Goal: Participate in discussion: Participate in discussion

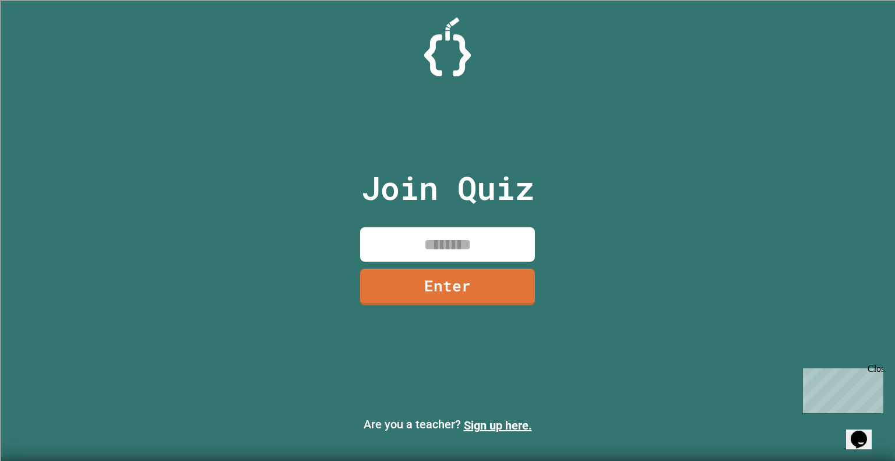
click at [438, 245] on input at bounding box center [447, 244] width 175 height 34
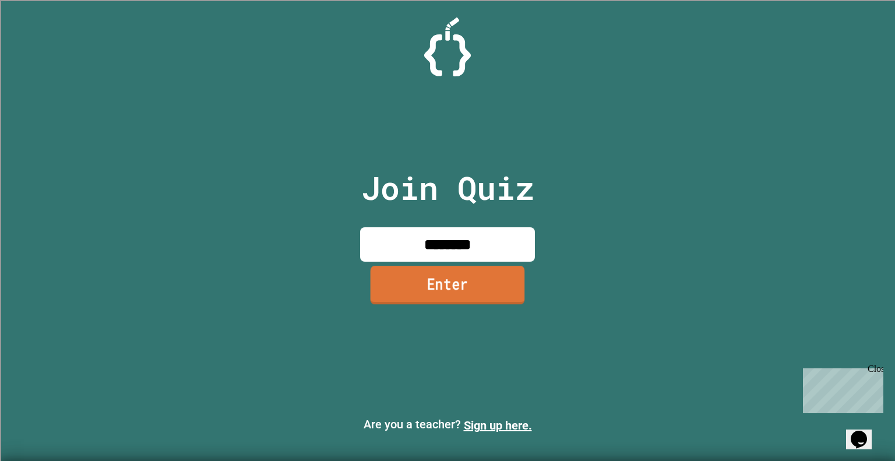
type input "********"
click at [469, 282] on link "Enter" at bounding box center [446, 285] width 167 height 38
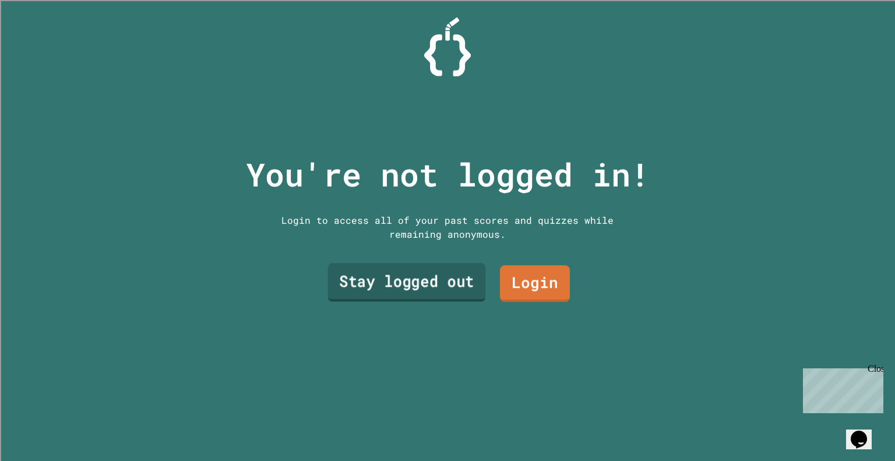
click at [447, 288] on link "Stay logged out" at bounding box center [407, 282] width 158 height 38
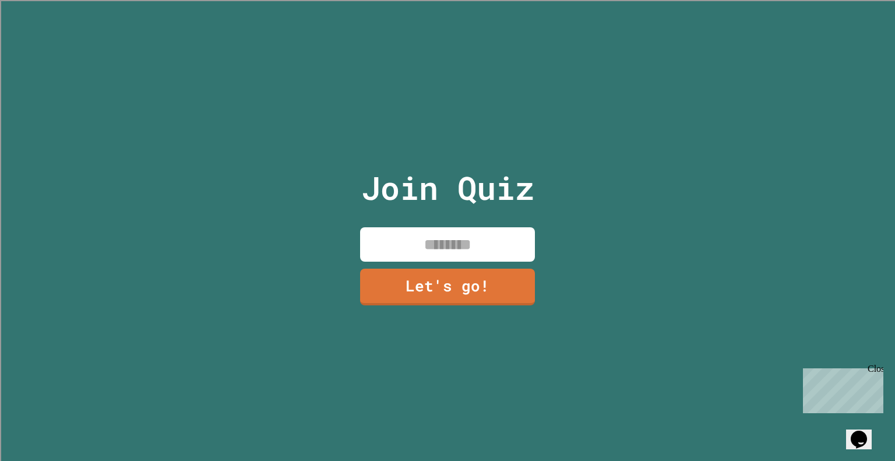
click at [442, 244] on input at bounding box center [447, 244] width 175 height 34
type input "*"
type input "*******"
click at [444, 281] on link "Let's go!" at bounding box center [447, 285] width 171 height 38
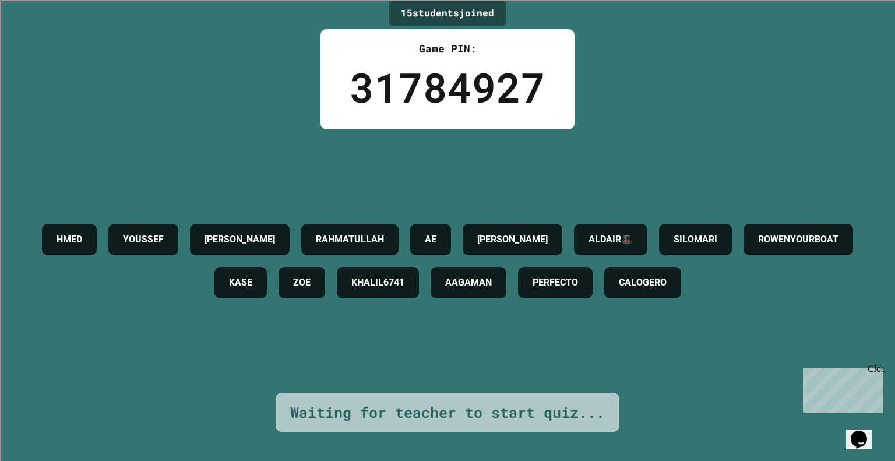
click at [645, 131] on div "[PERSON_NAME] [PERSON_NAME] [PERSON_NAME] ALDAIR🎩 SILOMARI ROWENYOURBOAT [PERSO…" at bounding box center [447, 260] width 836 height 263
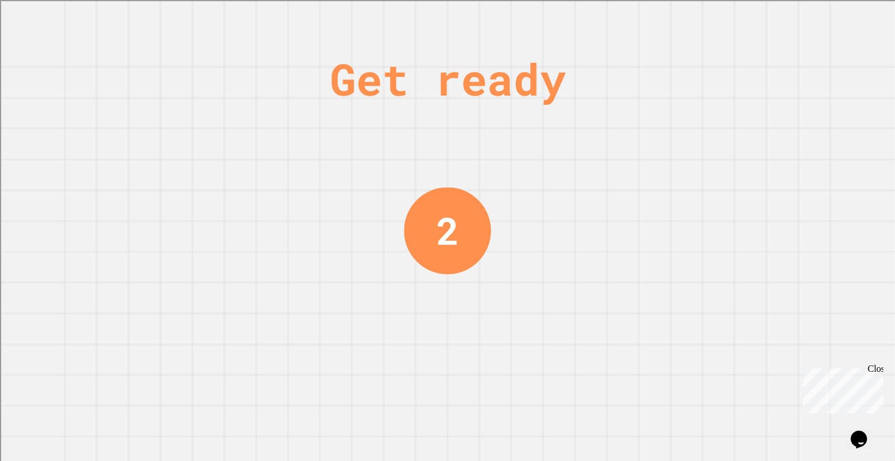
click at [79, 291] on div "Get ready 2" at bounding box center [447, 230] width 895 height 461
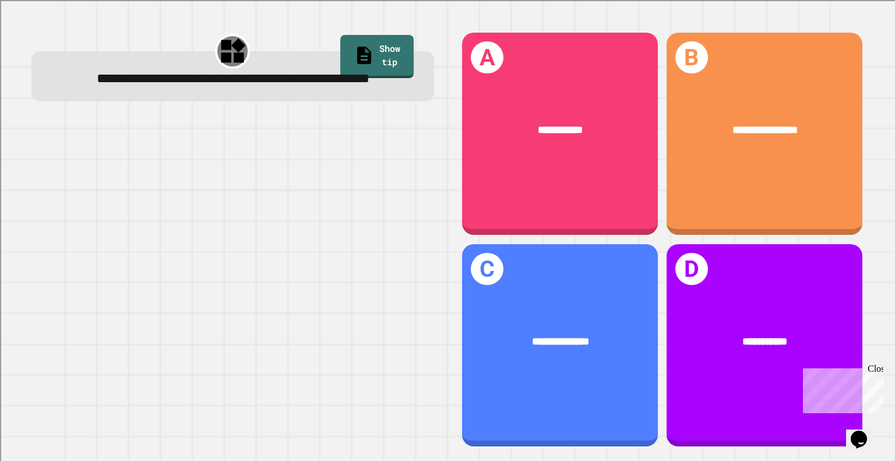
click at [775, 178] on div "**********" at bounding box center [764, 134] width 196 height 202
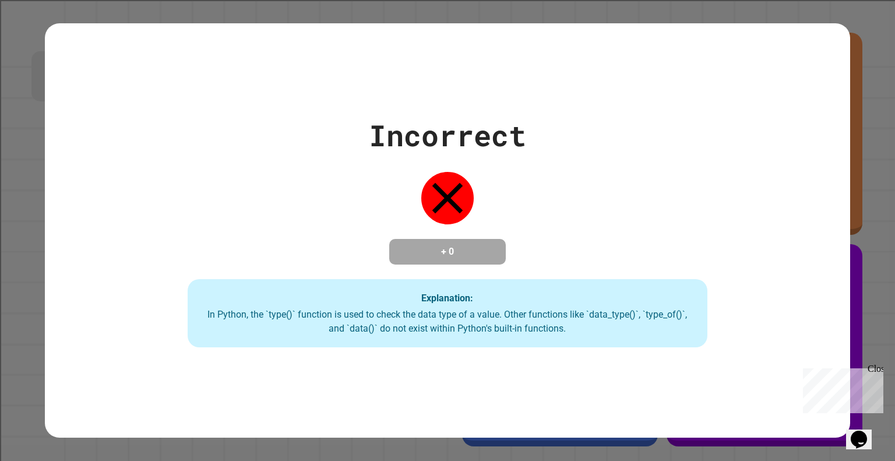
click at [771, 239] on div "Incorrect + 0 Explanation: In Python, the `type()` function is used to check th…" at bounding box center [447, 231] width 742 height 234
click at [772, 230] on div "Incorrect + 0 Explanation: In Python, the `type()` function is used to check th…" at bounding box center [447, 231] width 742 height 234
click at [733, 207] on div "Incorrect + 0 Explanation: In Python, the `type()` function is used to check th…" at bounding box center [447, 231] width 742 height 234
click at [812, 143] on div "Incorrect + 0 Explanation: In Python, the `type()` function is used to check th…" at bounding box center [447, 231] width 742 height 234
click at [822, 133] on div "Incorrect + 0 Explanation: In Python, the `type()` function is used to check th…" at bounding box center [447, 231] width 805 height 234
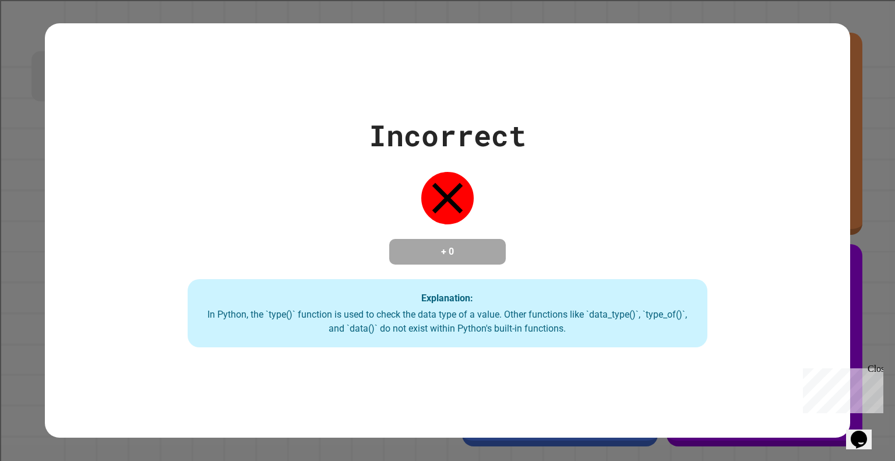
click at [821, 135] on div "Incorrect + 0 Explanation: In Python, the `type()` function is used to check th…" at bounding box center [447, 231] width 805 height 234
click at [813, 138] on div "Incorrect + 0 Explanation: In Python, the `type()` function is used to check th…" at bounding box center [447, 231] width 742 height 234
click at [806, 142] on div "Incorrect + 0 Explanation: In Python, the `type()` function is used to check th…" at bounding box center [447, 231] width 742 height 234
click at [769, 177] on div "Incorrect + 0 Explanation: In Python, the `type()` function is used to check th…" at bounding box center [447, 231] width 742 height 234
click at [771, 182] on div "Incorrect + 0 Explanation: In Python, the `type()` function is used to check th…" at bounding box center [447, 231] width 742 height 234
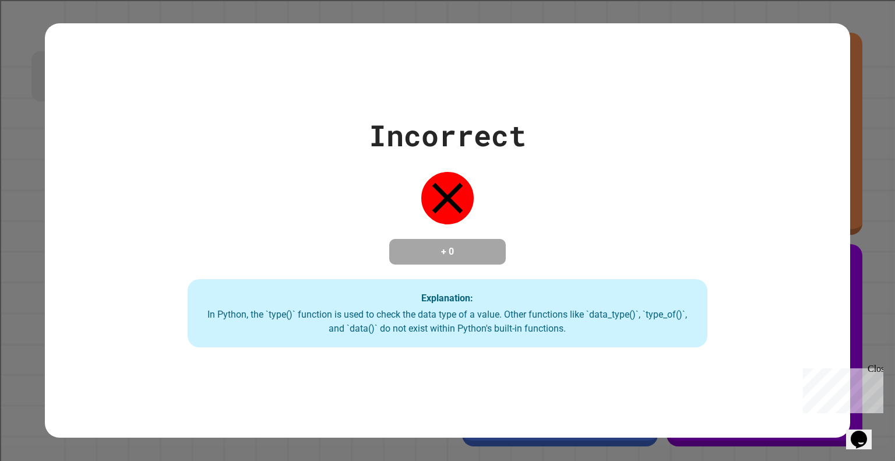
click at [767, 189] on div "Incorrect + 0 Explanation: In Python, the `type()` function is used to check th…" at bounding box center [447, 231] width 742 height 234
click at [784, 182] on div "Incorrect + 0 Explanation: In Python, the `type()` function is used to check th…" at bounding box center [447, 231] width 742 height 234
click at [752, 222] on div "Incorrect + 0 Explanation: In Python, the `type()` function is used to check th…" at bounding box center [447, 231] width 742 height 234
click at [785, 182] on div "Incorrect + 0 Explanation: In Python, the `type()` function is used to check th…" at bounding box center [447, 231] width 742 height 234
click at [781, 188] on div "Incorrect + 0 Explanation: In Python, the `type()` function is used to check th…" at bounding box center [447, 231] width 742 height 234
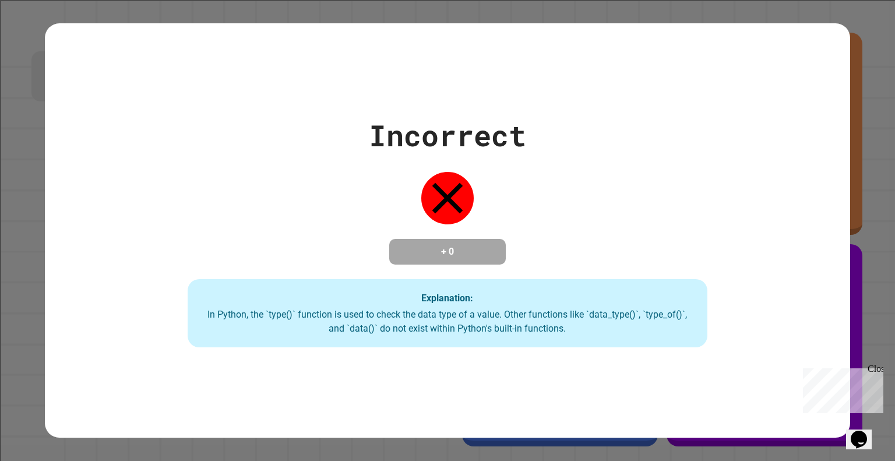
click at [650, 289] on div "Explanation: In Python, the `type()` function is used to check the data type of…" at bounding box center [447, 313] width 519 height 69
click at [112, 196] on div "Incorrect + 0 Explanation: In Python, the `type()` function is used to check th…" at bounding box center [447, 231] width 742 height 234
click at [112, 207] on div "Incorrect + 0 Explanation: In Python, the `type()` function is used to check th…" at bounding box center [447, 231] width 742 height 234
click at [786, 152] on div "Incorrect + 0 Explanation: In Python, the `type()` function is used to check th…" at bounding box center [447, 231] width 742 height 234
click at [774, 241] on div "Incorrect + 0 Explanation: In Python, the `type()` function is used to check th…" at bounding box center [447, 231] width 742 height 234
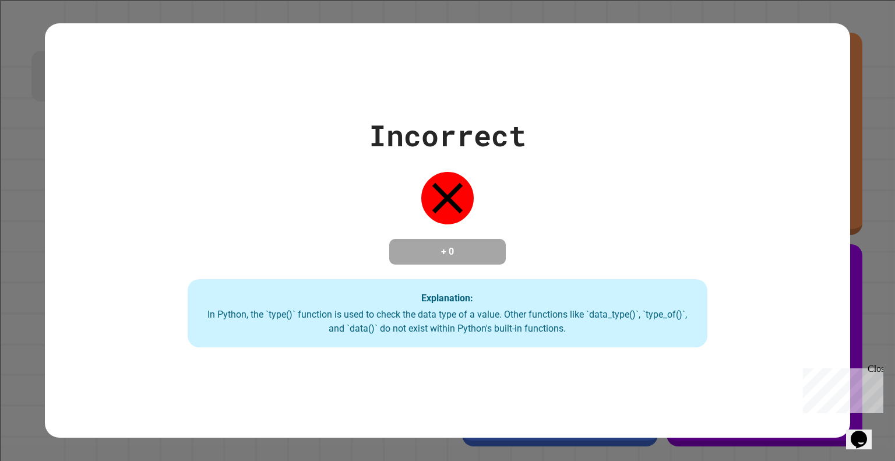
click at [116, 214] on div "Incorrect + 0 Explanation: In Python, the `type()` function is used to check th…" at bounding box center [447, 231] width 742 height 234
click at [868, 369] on div "Close" at bounding box center [874, 370] width 15 height 15
click at [112, 217] on div "Incorrect + 0 Explanation: In Python, the `type()` function is used to check th…" at bounding box center [447, 231] width 742 height 234
click at [751, 249] on div "Incorrect + 0 Explanation: In Python, the `type()` function is used to check th…" at bounding box center [447, 231] width 742 height 234
click at [648, 305] on div "Explanation: In Python, the `type()` function is used to check the data type of…" at bounding box center [447, 313] width 519 height 69
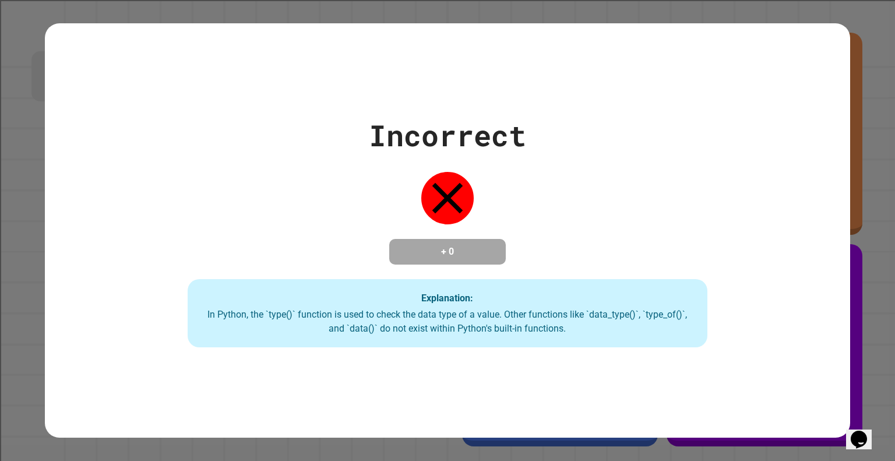
click at [109, 216] on div "Incorrect + 0 Explanation: In Python, the `type()` function is used to check th…" at bounding box center [447, 231] width 742 height 234
click at [764, 153] on div "Incorrect + 0 Explanation: In Python, the `type()` function is used to check th…" at bounding box center [447, 231] width 742 height 234
click at [36, 129] on div "Incorrect + 0 Explanation: In Python, the `type()` function is used to check th…" at bounding box center [447, 230] width 895 height 461
click at [780, 142] on div "Incorrect + 0 Explanation: In Python, the `type()` function is used to check th…" at bounding box center [447, 231] width 742 height 234
click at [776, 146] on div "Incorrect + 0 Explanation: In Python, the `type()` function is used to check th…" at bounding box center [447, 231] width 742 height 234
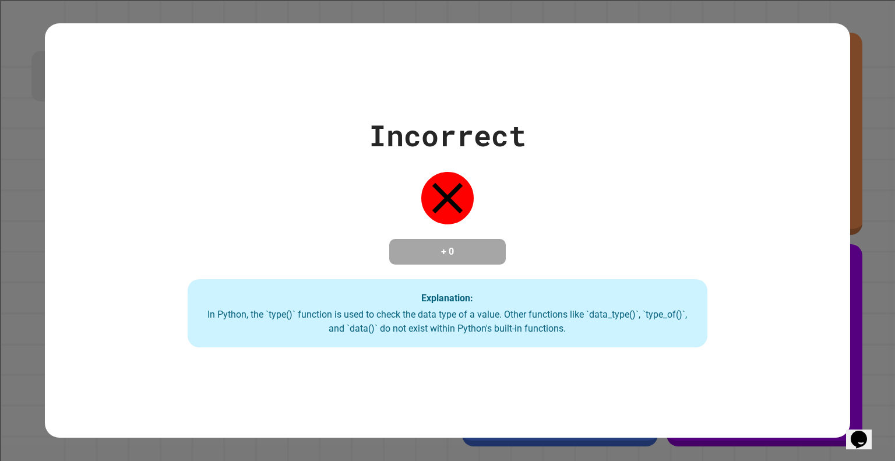
click at [774, 149] on div "Incorrect + 0 Explanation: In Python, the `type()` function is used to check th…" at bounding box center [447, 231] width 742 height 234
click at [762, 167] on div "Incorrect + 0 Explanation: In Python, the `type()` function is used to check th…" at bounding box center [447, 231] width 742 height 234
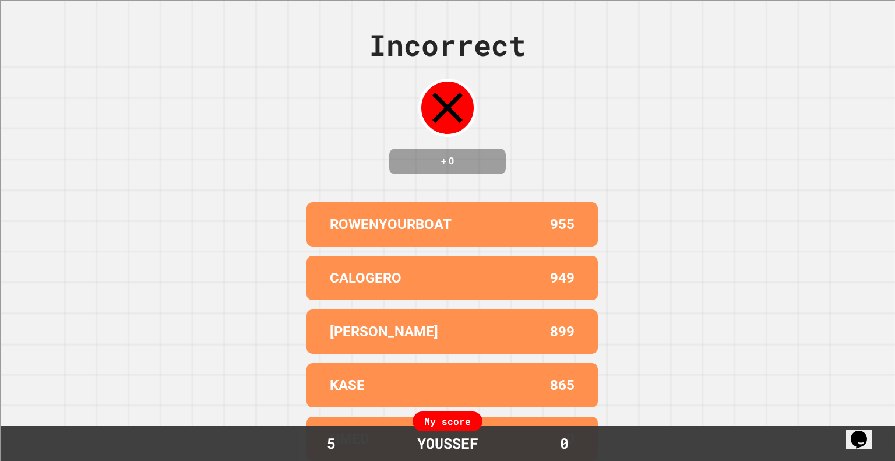
click at [772, 128] on div "Incorrect + 0 ROWENYOURBOAT 955 CALOGERO 949 [PERSON_NAME] 899 [PERSON_NAME] 86…" at bounding box center [447, 230] width 895 height 461
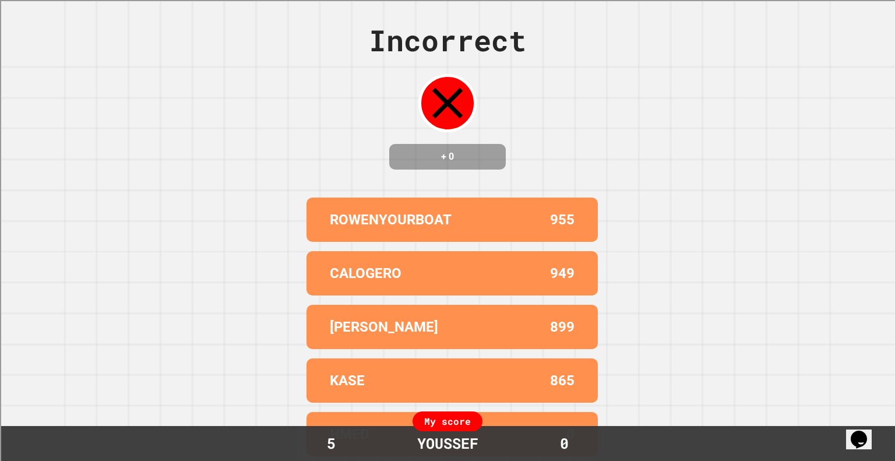
click at [698, 151] on div "Incorrect + 0 ROWENYOURBOAT 955 CALOGERO 949 [PERSON_NAME] 899 [PERSON_NAME] 86…" at bounding box center [447, 225] width 895 height 461
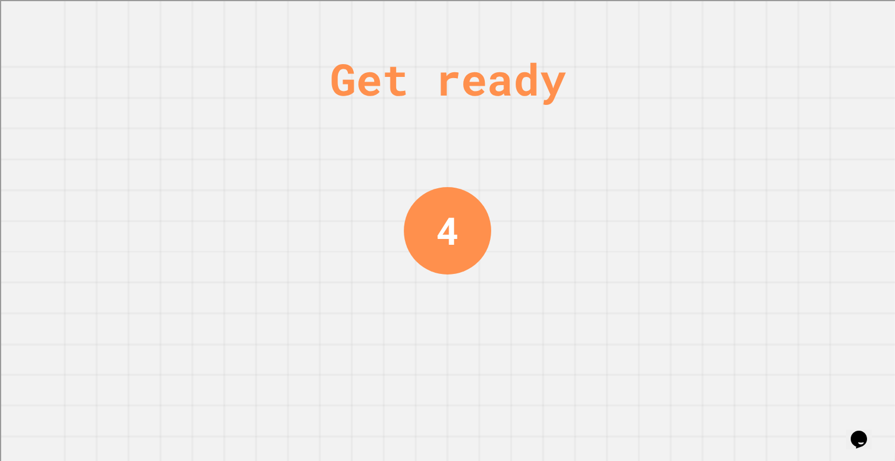
click at [702, 151] on div "Get ready 4" at bounding box center [447, 230] width 895 height 461
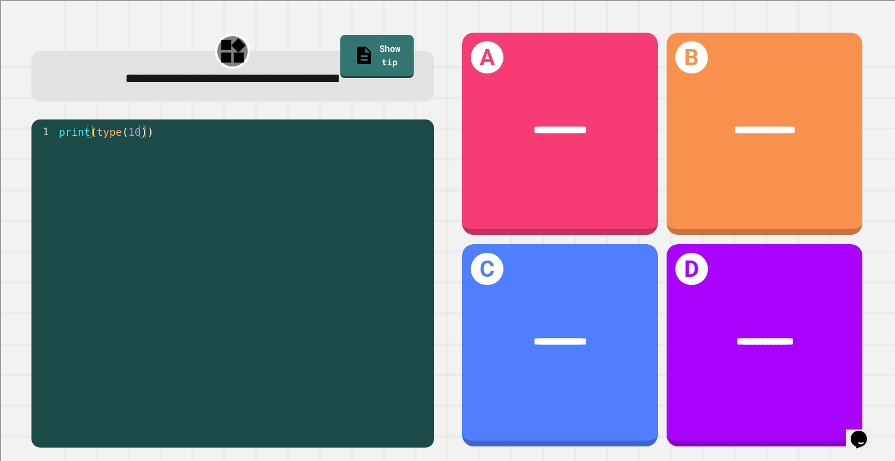
click at [768, 133] on span "**********" at bounding box center [764, 130] width 61 height 10
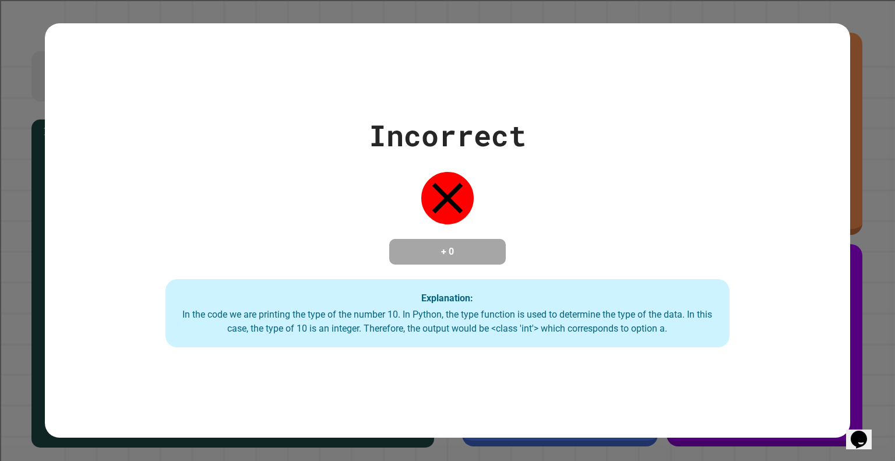
click at [807, 117] on div "Incorrect + 0 Explanation: In the code we are printing the type of the number 1…" at bounding box center [447, 231] width 805 height 234
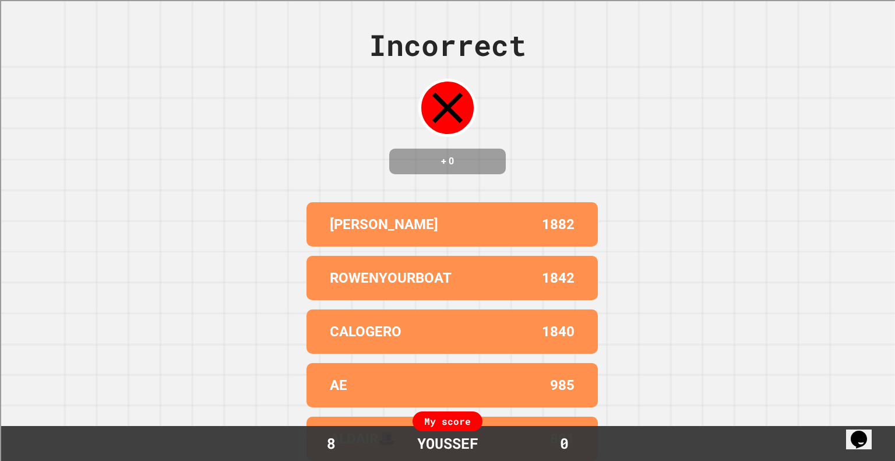
scroll to position [23, 0]
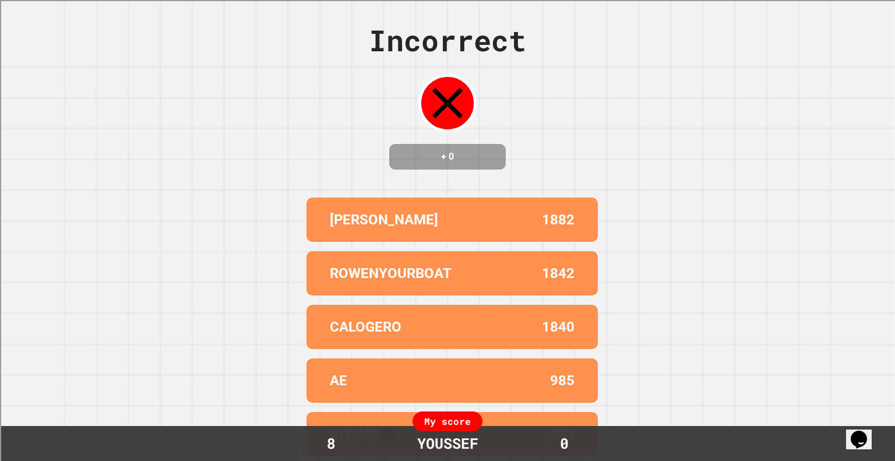
click at [761, 154] on div "Incorrect + 0 [PERSON_NAME] 1882 ROWENYOURBOAT 1842 [PERSON_NAME] 1840 AE 985 A…" at bounding box center [447, 225] width 895 height 461
click at [797, 168] on div "Incorrect + 0 [PERSON_NAME] 1882 ROWENYOURBOAT 1842 [PERSON_NAME] 1840 AE 985 A…" at bounding box center [447, 225] width 895 height 461
click at [794, 176] on div "Incorrect + 0 [PERSON_NAME] 1882 ROWENYOURBOAT 1842 [PERSON_NAME] 1840 AE 985 A…" at bounding box center [447, 225] width 895 height 461
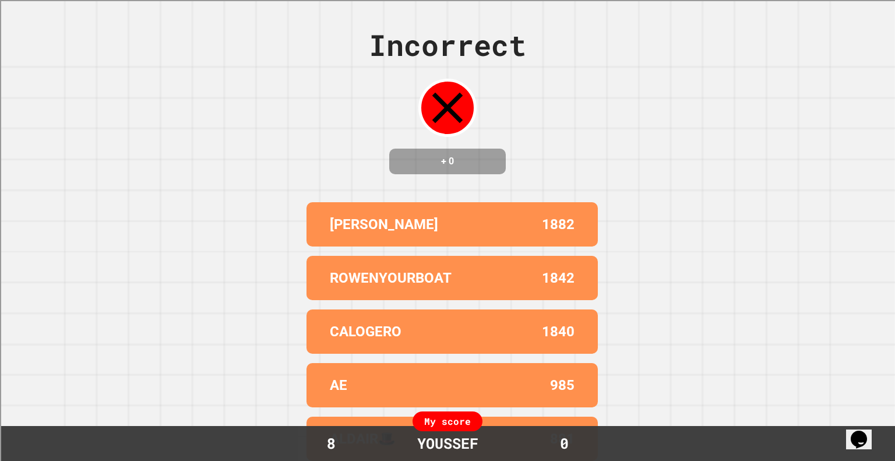
click at [788, 178] on div "Incorrect + 0 [PERSON_NAME] 1882 ROWENYOURBOAT 1842 [PERSON_NAME] 1840 AE 985 A…" at bounding box center [447, 230] width 895 height 461
click at [828, 252] on div "Incorrect + 0 [PERSON_NAME] 1882 ROWENYOURBOAT 1842 [PERSON_NAME] 1840 AE 985 A…" at bounding box center [447, 230] width 895 height 461
click at [818, 275] on div "Incorrect + 0 [PERSON_NAME] 1882 ROWENYOURBOAT 1842 [PERSON_NAME] 1840 AE 985 A…" at bounding box center [447, 230] width 895 height 461
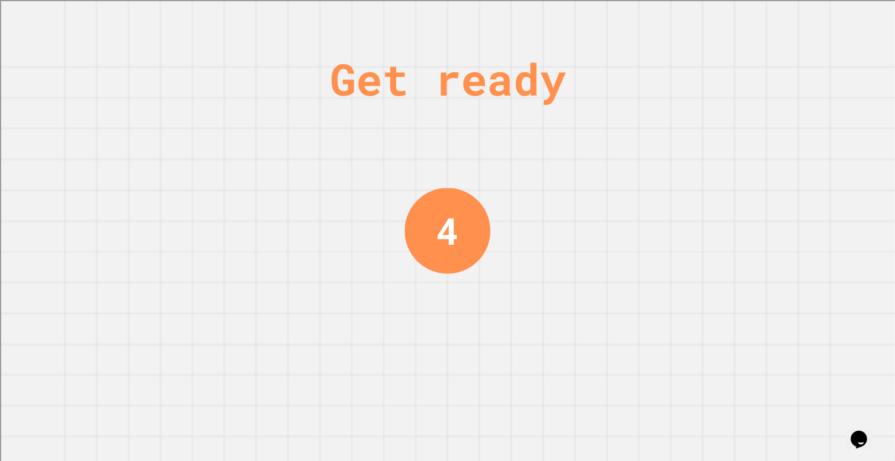
click at [830, 259] on div "Get ready 4" at bounding box center [447, 230] width 895 height 461
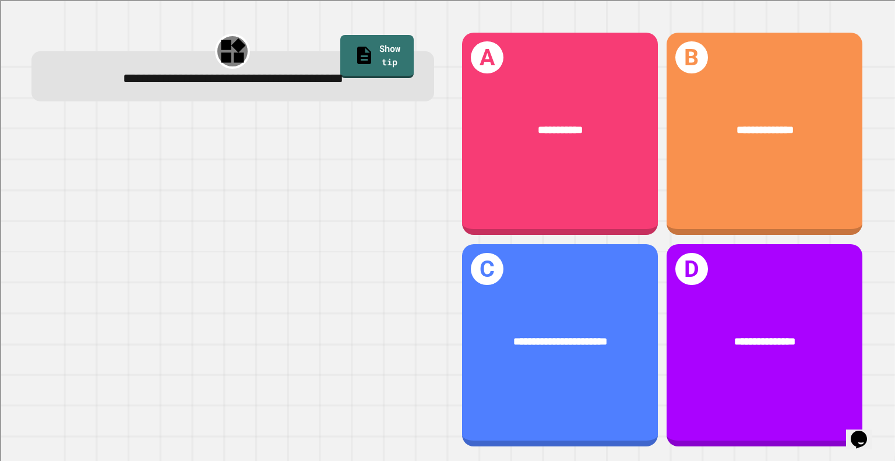
click at [562, 101] on div "**********" at bounding box center [560, 130] width 196 height 59
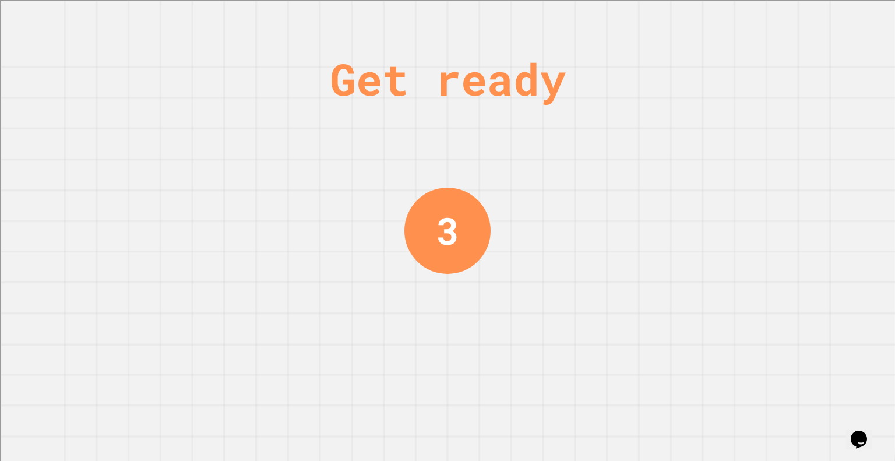
click at [445, 323] on div "Get ready 3" at bounding box center [447, 230] width 87 height 461
click at [512, 112] on div "Get ready 3" at bounding box center [447, 230] width 895 height 461
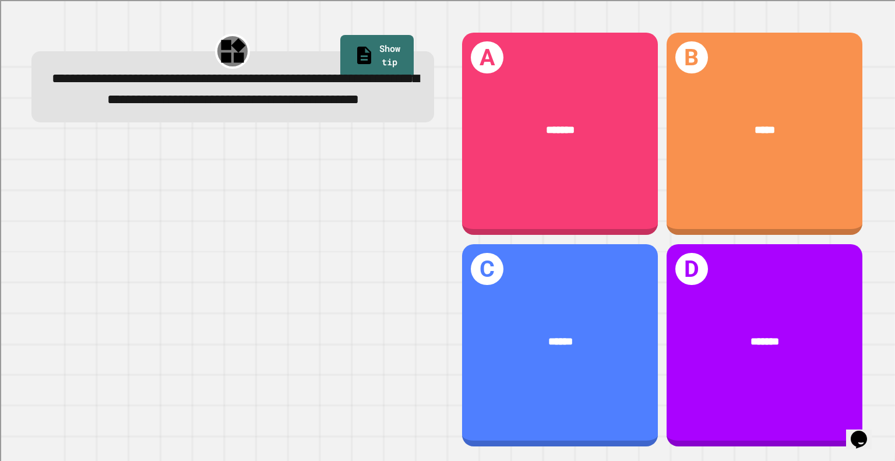
click at [748, 72] on div "B *****" at bounding box center [764, 134] width 196 height 202
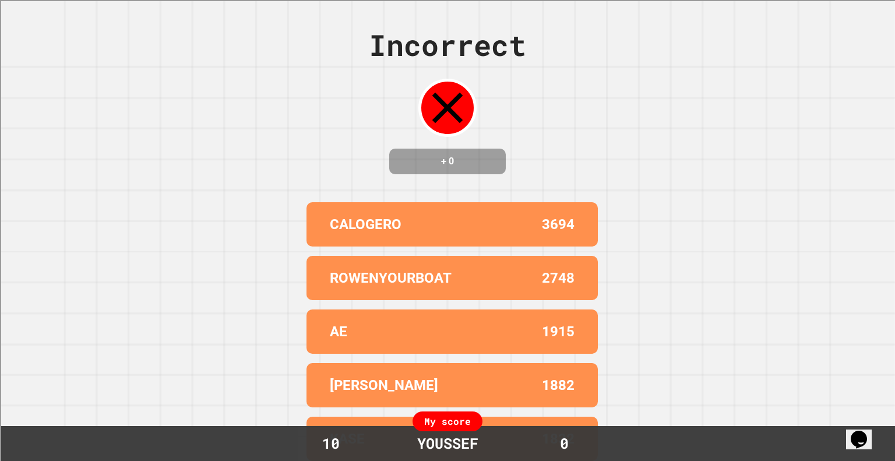
click at [835, 95] on div "Incorrect + 0 CALOGERO 3694 ROWENYOURBOAT 2748 AE 1915 [PERSON_NAME] 1882 [PERS…" at bounding box center [447, 230] width 895 height 461
click at [837, 96] on div "Incorrect + 0 CALOGERO 3694 ROWENYOURBOAT 2748 AE 1915 [PERSON_NAME] 1882 [PERS…" at bounding box center [447, 230] width 895 height 461
click at [825, 105] on div "Incorrect + 0 CALOGERO 3694 ROWENYOURBOAT 2748 AE 1915 [PERSON_NAME] 1882 [PERS…" at bounding box center [447, 230] width 895 height 461
click at [816, 114] on div "Incorrect + 0 CALOGERO 3694 ROWENYOURBOAT 2748 AE 1915 [PERSON_NAME] 1882 [PERS…" at bounding box center [447, 230] width 895 height 461
click at [812, 115] on div "Incorrect + 0 CALOGERO 3694 ROWENYOURBOAT 2748 AE 1915 [PERSON_NAME] 1882 [PERS…" at bounding box center [447, 230] width 895 height 461
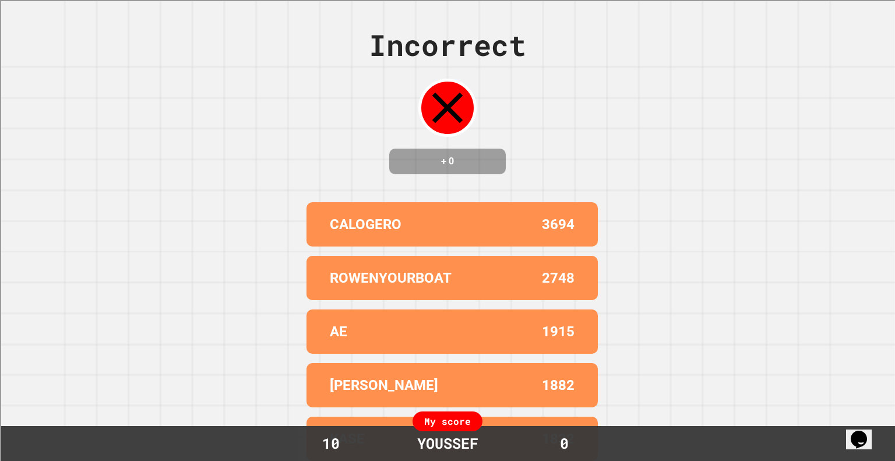
click at [811, 119] on div "Incorrect + 0 CALOGERO 3694 ROWENYOURBOAT 2748 AE 1915 [PERSON_NAME] 1882 [PERS…" at bounding box center [447, 230] width 895 height 461
click at [813, 117] on div "Incorrect + 0 CALOGERO 3694 ROWENYOURBOAT 2748 AE 1915 [PERSON_NAME] 1882 [PERS…" at bounding box center [447, 230] width 895 height 461
click at [814, 116] on div "Incorrect + 0 CALOGERO 3694 ROWENYOURBOAT 2748 AE 1915 [PERSON_NAME] 1882 [PERS…" at bounding box center [447, 230] width 895 height 461
click at [815, 116] on div "Incorrect + 0 CALOGERO 3694 ROWENYOURBOAT 2748 AE 1915 [PERSON_NAME] 1882 [PERS…" at bounding box center [447, 230] width 895 height 461
click at [814, 119] on div "Incorrect + 0 CALOGERO 3694 ROWENYOURBOAT 2748 AE 1915 [PERSON_NAME] 1882 [PERS…" at bounding box center [447, 230] width 895 height 461
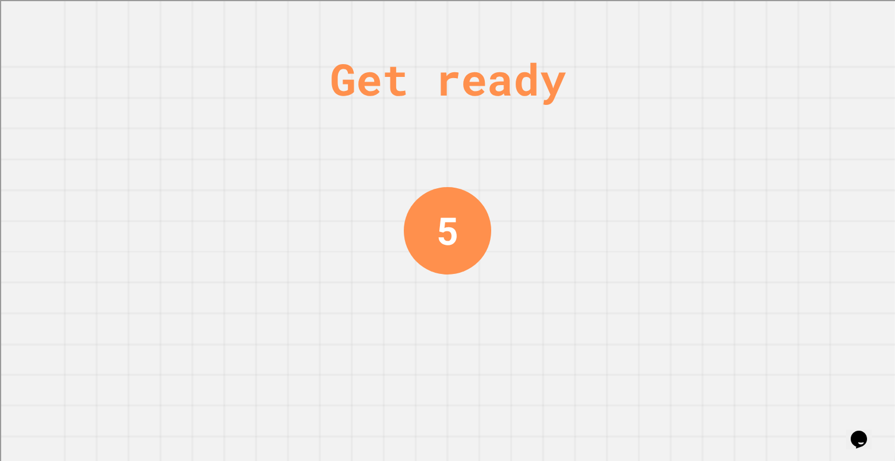
click at [811, 123] on div "Get ready 5" at bounding box center [447, 230] width 895 height 461
click at [812, 126] on div "Get ready 5" at bounding box center [447, 230] width 895 height 461
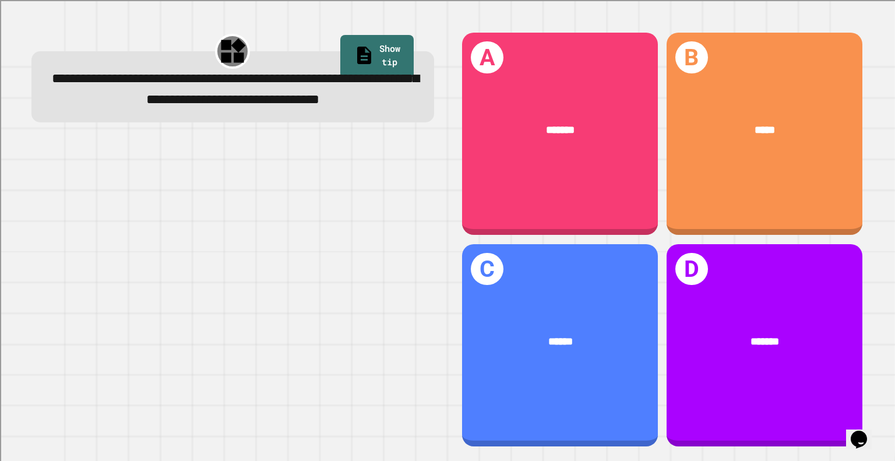
click at [587, 129] on div "*******" at bounding box center [560, 130] width 153 height 16
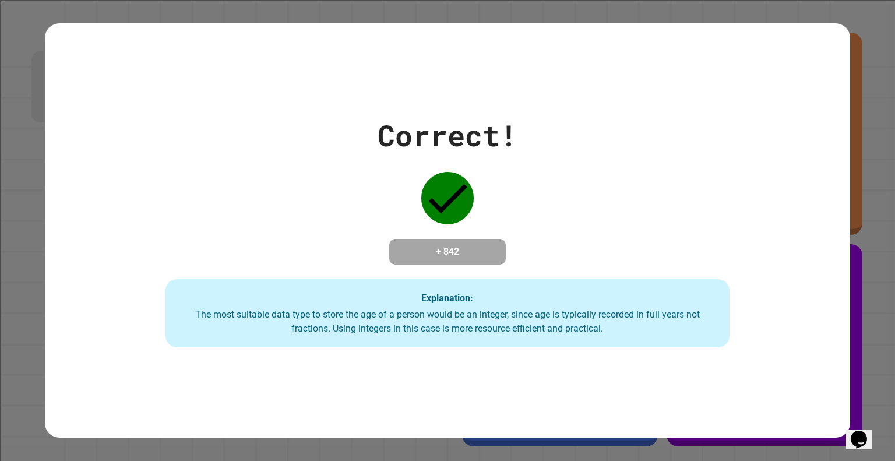
click at [765, 83] on div "Correct! + 842 Explanation: The most suitable data type to store the age of a p…" at bounding box center [447, 230] width 805 height 415
click at [860, 19] on div "Correct! + 842 Explanation: The most suitable data type to store the age of a p…" at bounding box center [447, 230] width 895 height 461
click at [830, 43] on div "Correct! + 842 Explanation: The most suitable data type to store the age of a p…" at bounding box center [447, 230] width 805 height 415
click at [826, 54] on div "Correct! + 842 Explanation: The most suitable data type to store the age of a p…" at bounding box center [447, 230] width 805 height 415
click at [822, 61] on div "Correct! + 842 Explanation: The most suitable data type to store the age of a p…" at bounding box center [447, 230] width 805 height 415
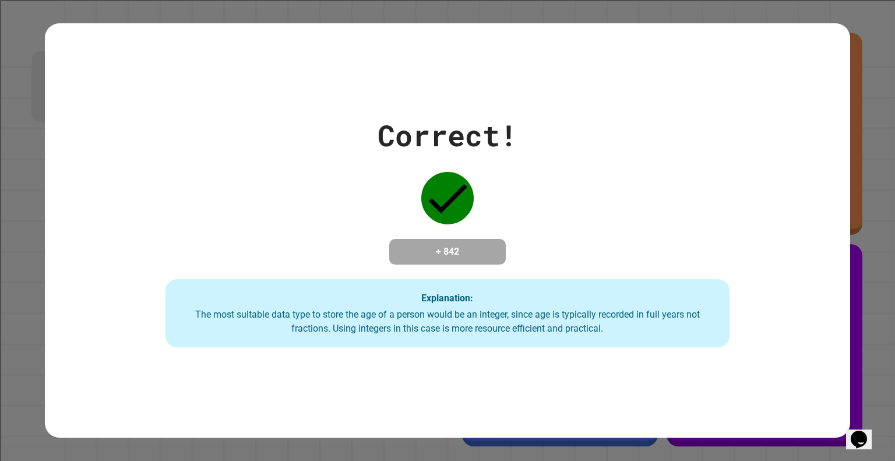
click at [817, 70] on div "Correct! + 842 Explanation: The most suitable data type to store the age of a p…" at bounding box center [447, 230] width 805 height 415
click at [815, 72] on div "Correct! + 842 Explanation: The most suitable data type to store the age of a p…" at bounding box center [447, 230] width 805 height 415
click at [766, 170] on div "Correct! + 842 Explanation: The most suitable data type to store the age of a p…" at bounding box center [447, 231] width 805 height 234
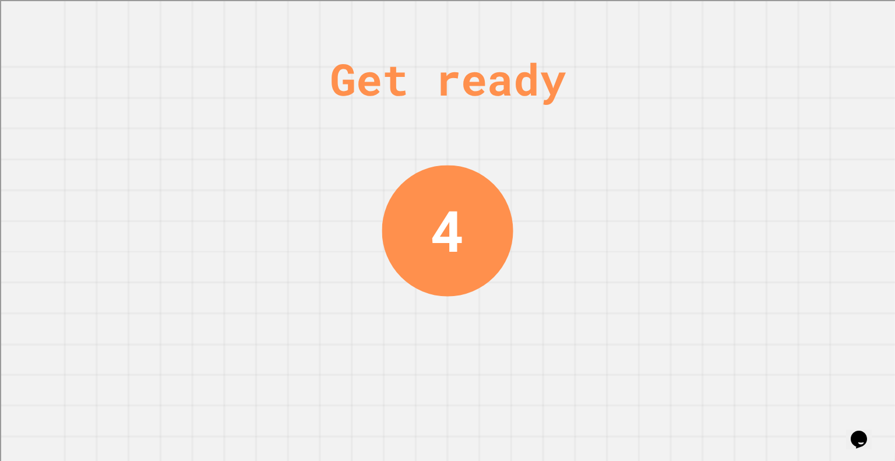
click at [804, 273] on div "Get ready 4" at bounding box center [447, 230] width 895 height 461
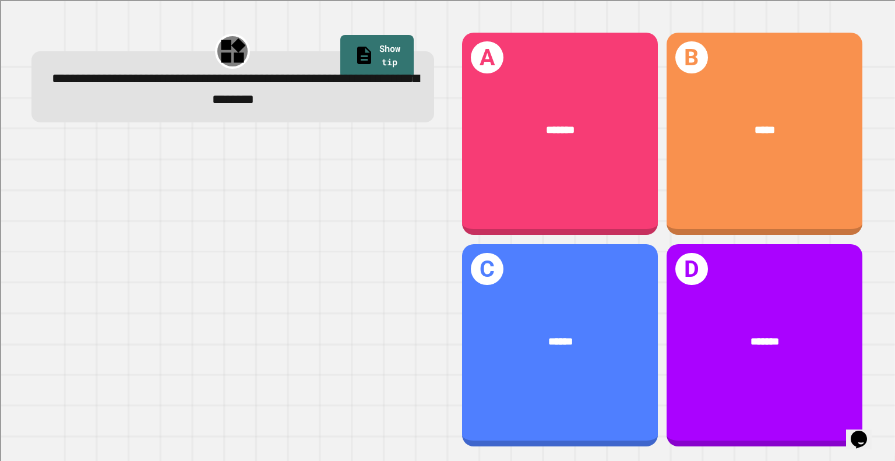
click at [754, 130] on span "*****" at bounding box center [764, 130] width 20 height 10
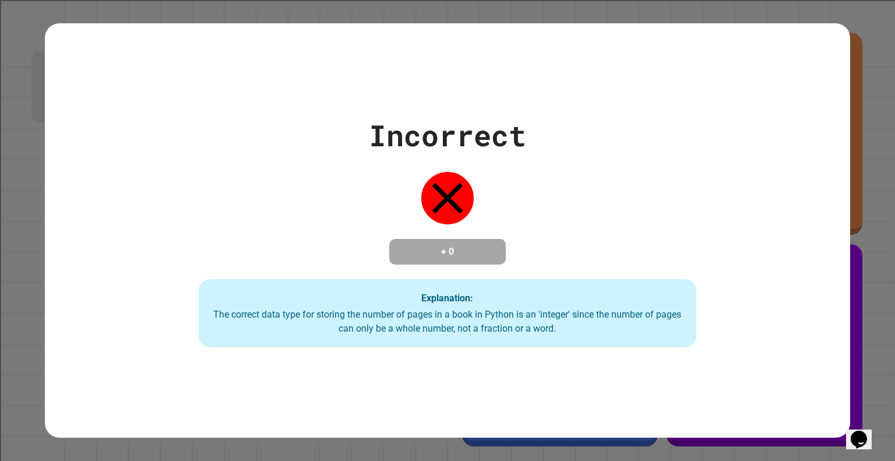
click at [756, 168] on div "Incorrect + 0 Explanation: The correct data type for storing the number of page…" at bounding box center [447, 231] width 711 height 234
